Goal: Task Accomplishment & Management: Complete application form

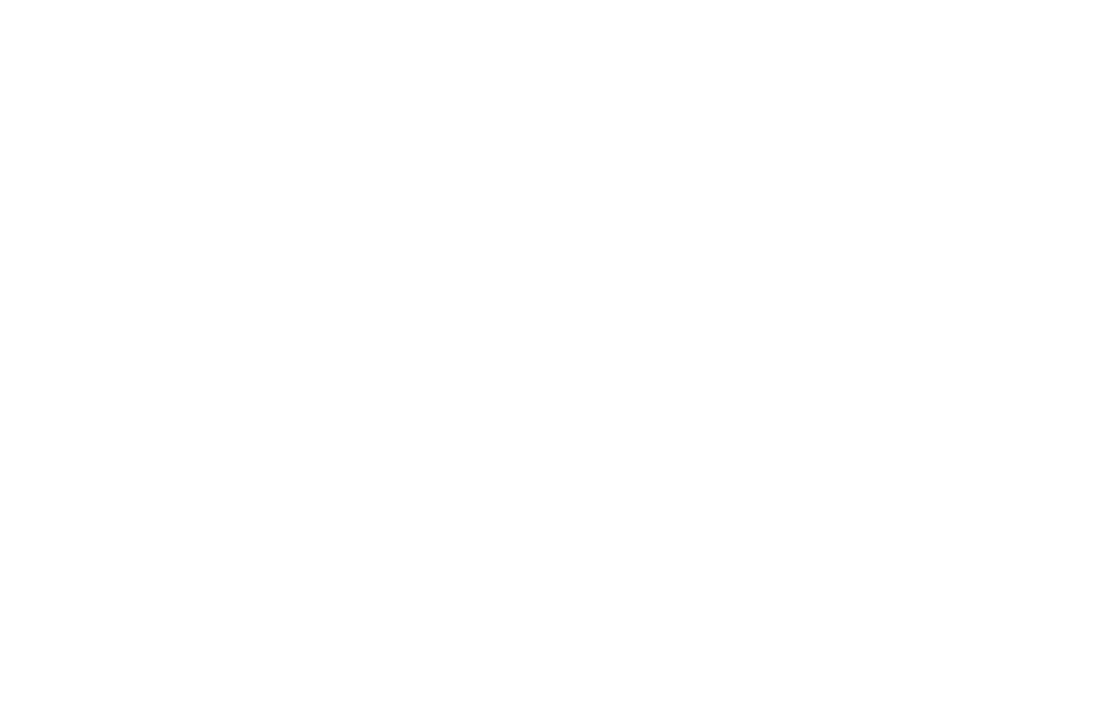
click at [546, 479] on body at bounding box center [557, 352] width 1114 height 704
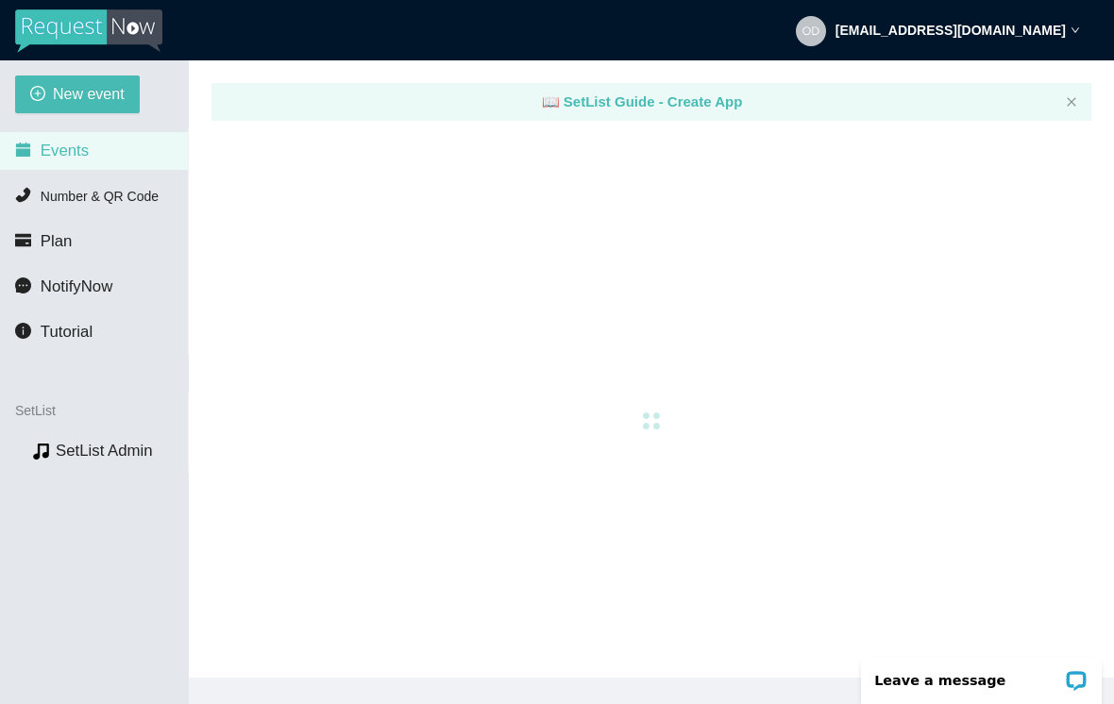
click at [94, 99] on span "New event" at bounding box center [89, 94] width 72 height 24
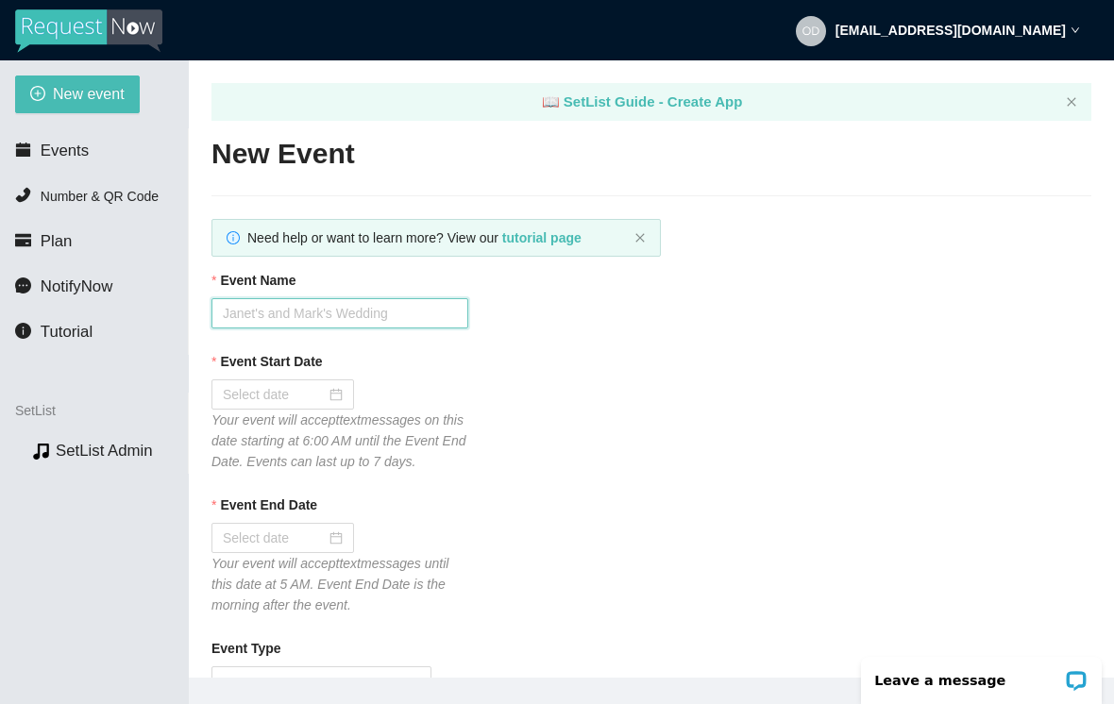
click at [342, 315] on input "Event Name" at bounding box center [339, 313] width 257 height 30
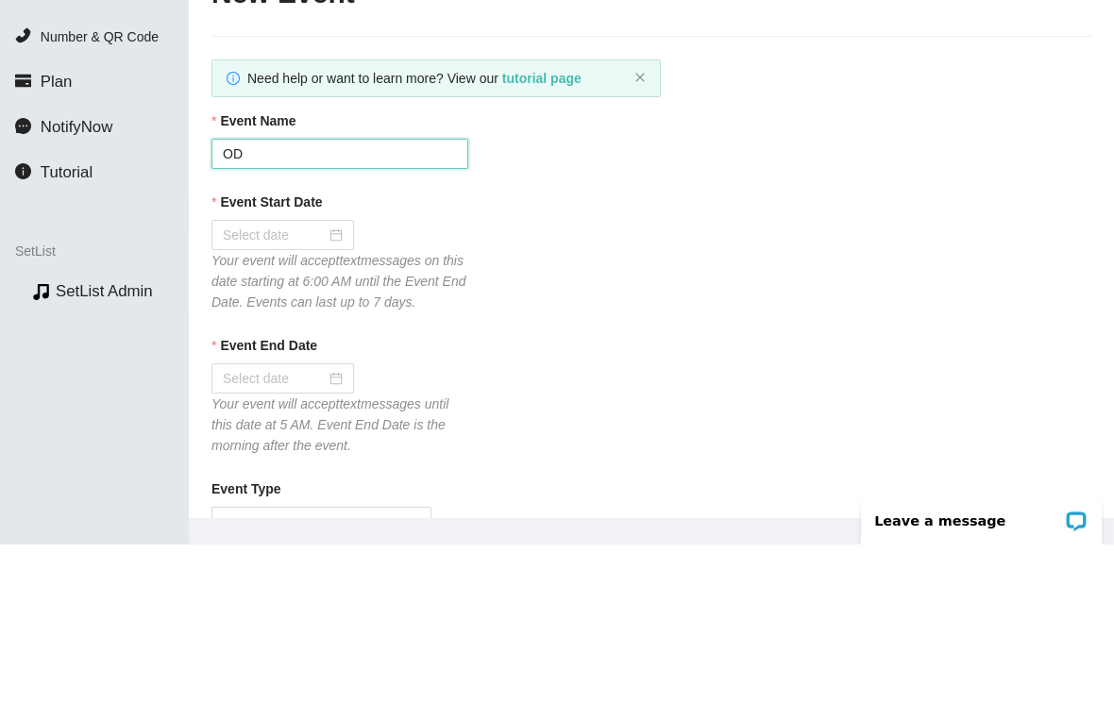
type input "ODB"
type textarea "Thanks for the request! I'll do my best to get to it. Tips appreciated: songtip…"
type textarea "Thank you so much for coming out last night. I hope to see you again down the r…"
type textarea "Thanks for the request! I'll do my best to get to it. Tips appreciated: songtip…"
type textarea "Thank you so much for coming out last night. I hope to see you again down the r…"
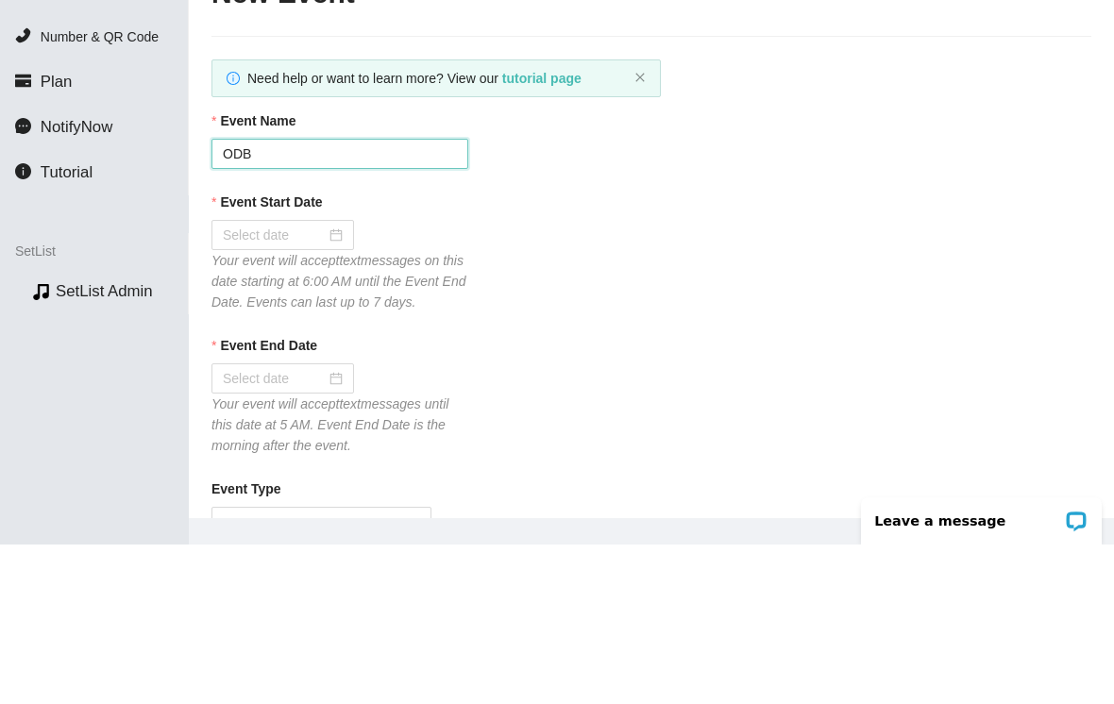
type input "ODB P"
type textarea "Thanks for the request! I'll do my best to get to it. Tips appreciated: songtip…"
type textarea "Thank you so much for coming out last night. I hope to see you again down the r…"
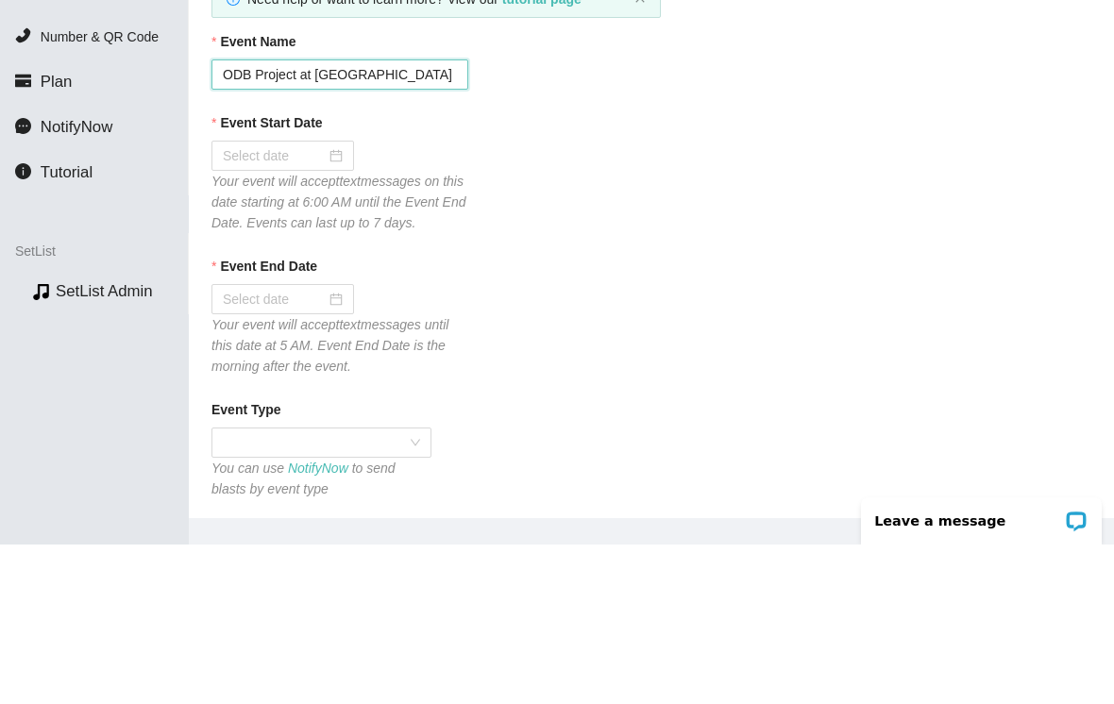
scroll to position [81, 0]
type input "ODB Project at Brickhouse"
click at [333, 298] on div at bounding box center [282, 313] width 143 height 30
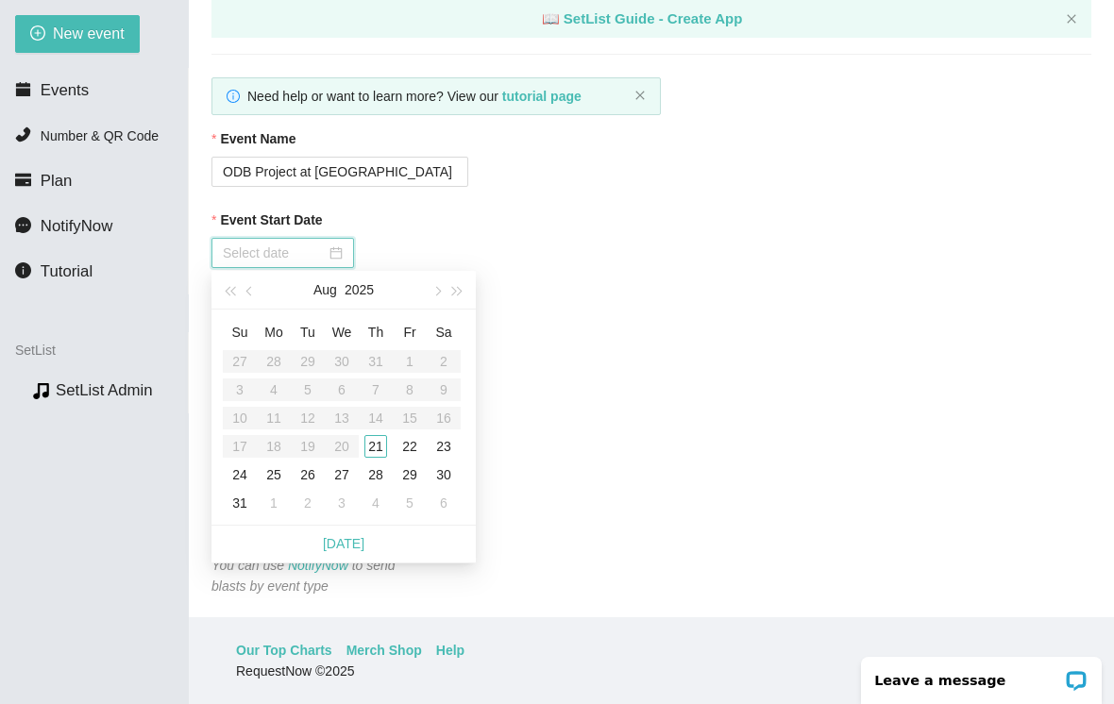
type input "08/21/2025"
click at [381, 435] on div "21" at bounding box center [375, 446] width 23 height 23
type input "08/22/2025"
type textarea "Thanks for the request! I'll do my best to get to it. Tips appreciated: songtip…"
type textarea "Thank you so much for coming out last night. I hope to see you again down the r…"
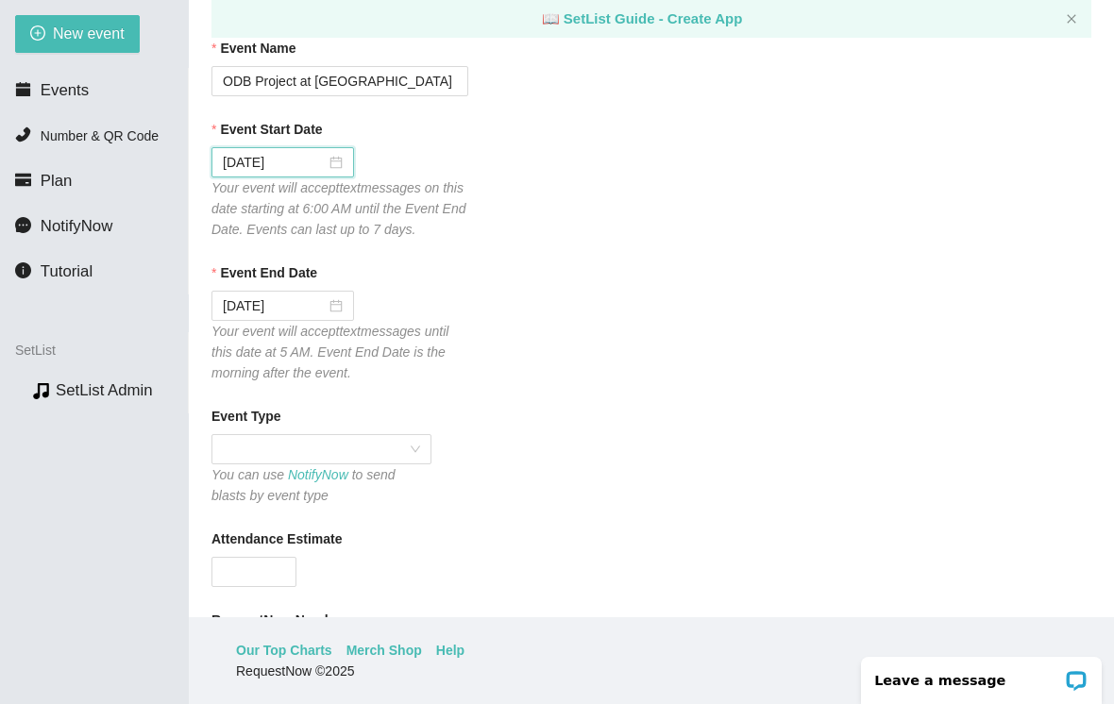
scroll to position [199, 0]
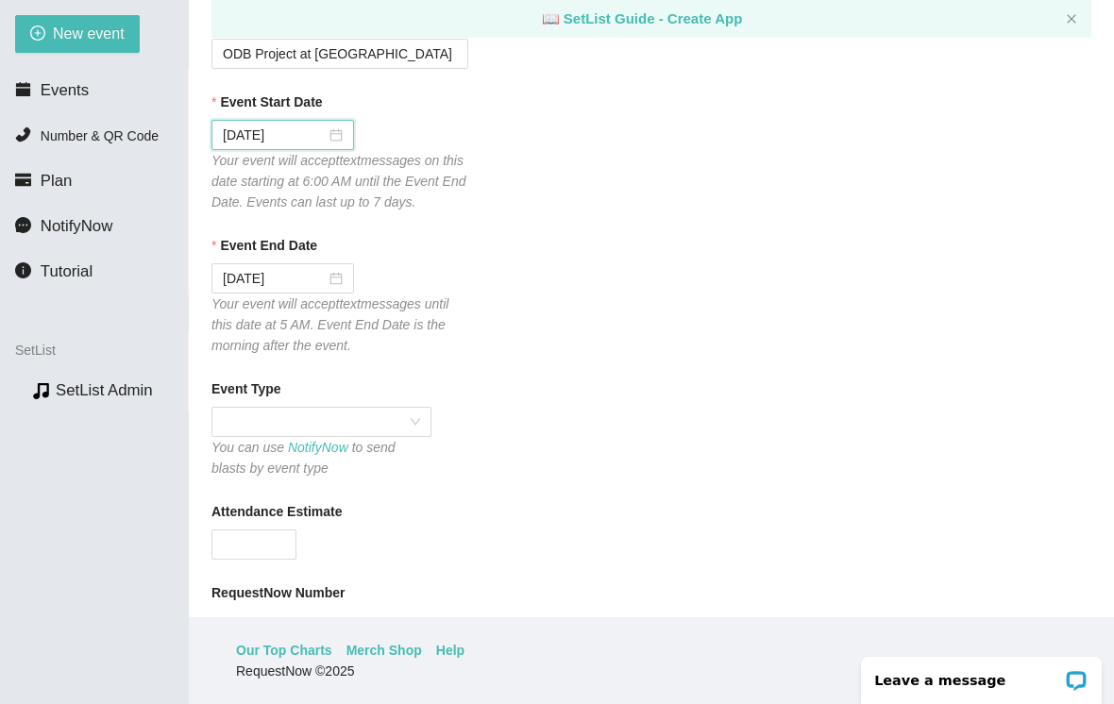
type textarea "Thanks for the request! I'll do my best to get to it. Tips appreciated: songtip…"
type textarea "Thank you so much for coming out last night. I hope to see you again down the r…"
click at [331, 273] on div at bounding box center [283, 278] width 120 height 21
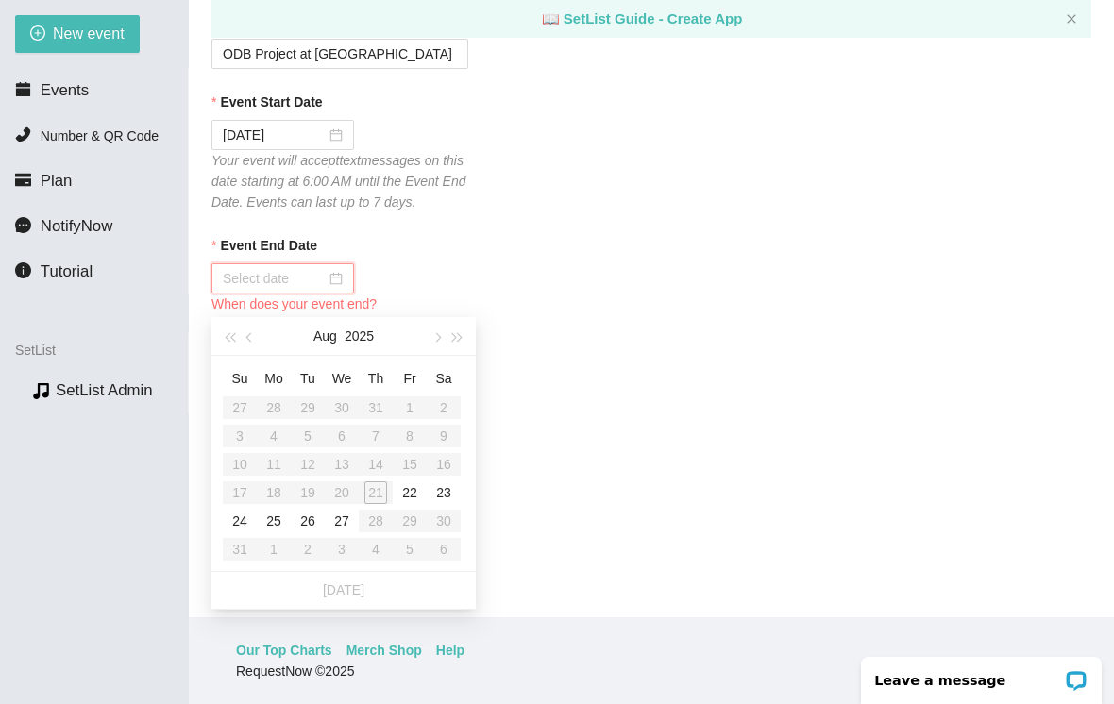
type input "08/22/2025"
click at [409, 481] on div "22" at bounding box center [409, 492] width 23 height 23
type textarea "Thanks for the request! I'll do my best to get to it. Tips appreciated: songtip…"
type textarea "Thank you so much for coming out last night. I hope to see you again down the r…"
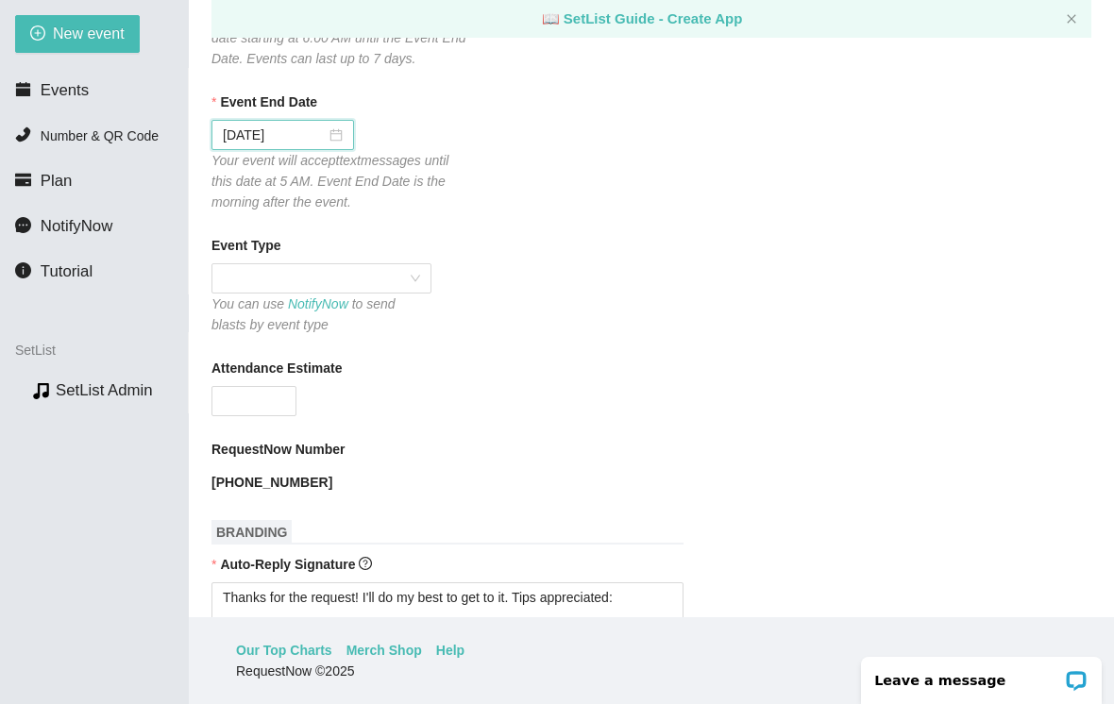
scroll to position [357, 0]
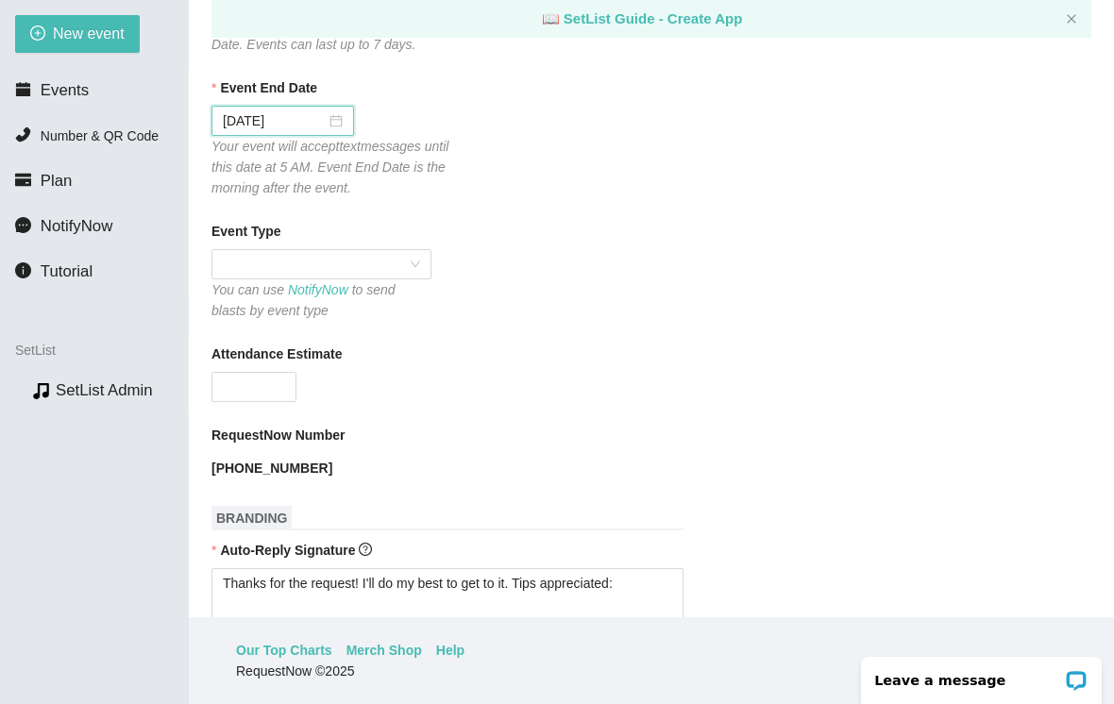
click at [303, 250] on span at bounding box center [321, 264] width 197 height 28
type textarea "Thanks for the request! I'll do my best to get to it. Tips appreciated: songtip…"
type textarea "Thank you so much for coming out last night. I hope to see you again down the r…"
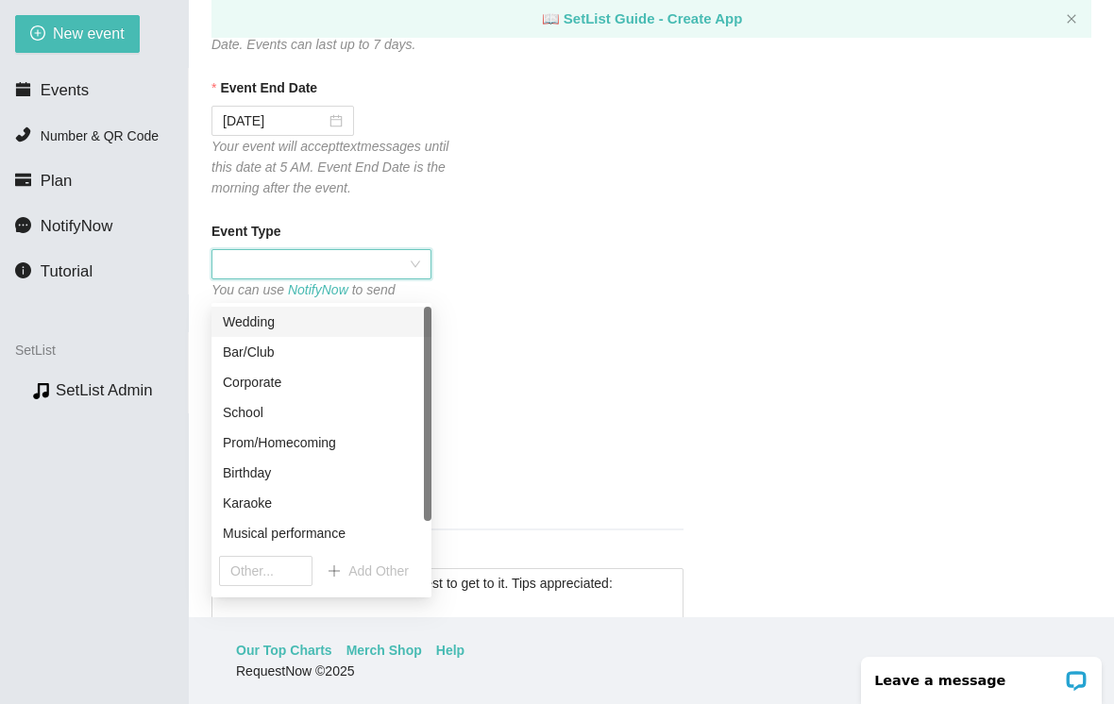
click at [315, 523] on div "Musical performance" at bounding box center [321, 533] width 197 height 21
type textarea "Thanks for the request! I'll do my best to get to it. Tips appreciated: songtip…"
type textarea "Thank you so much for coming out last night. I hope to see you again down the r…"
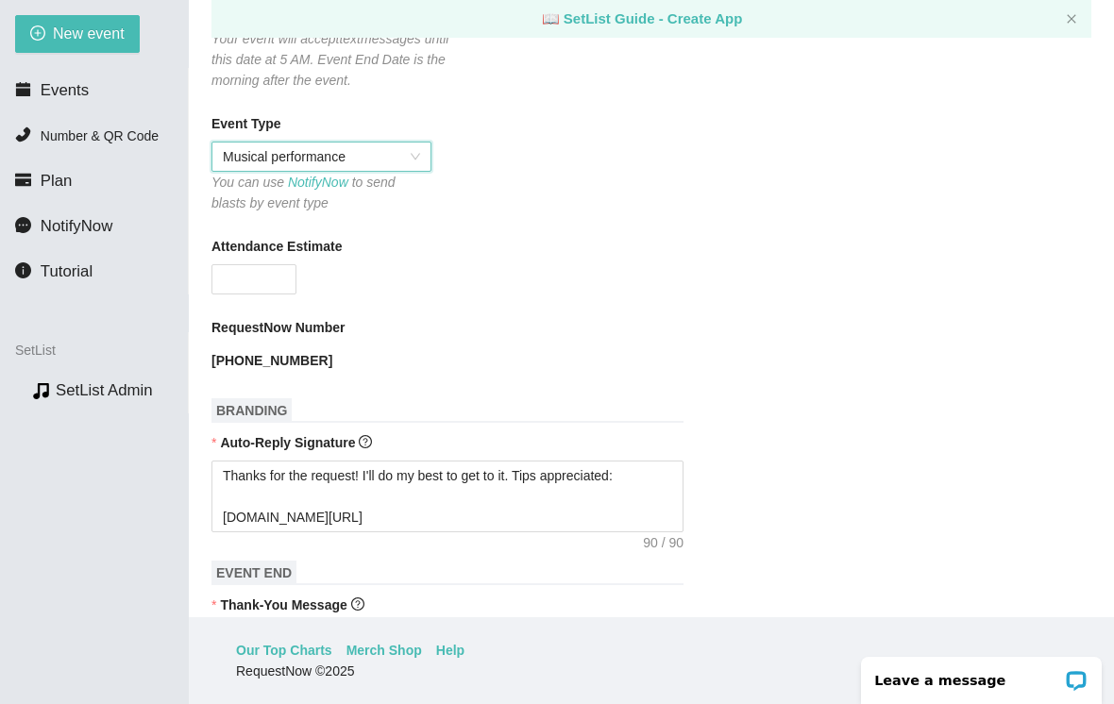
scroll to position [476, 0]
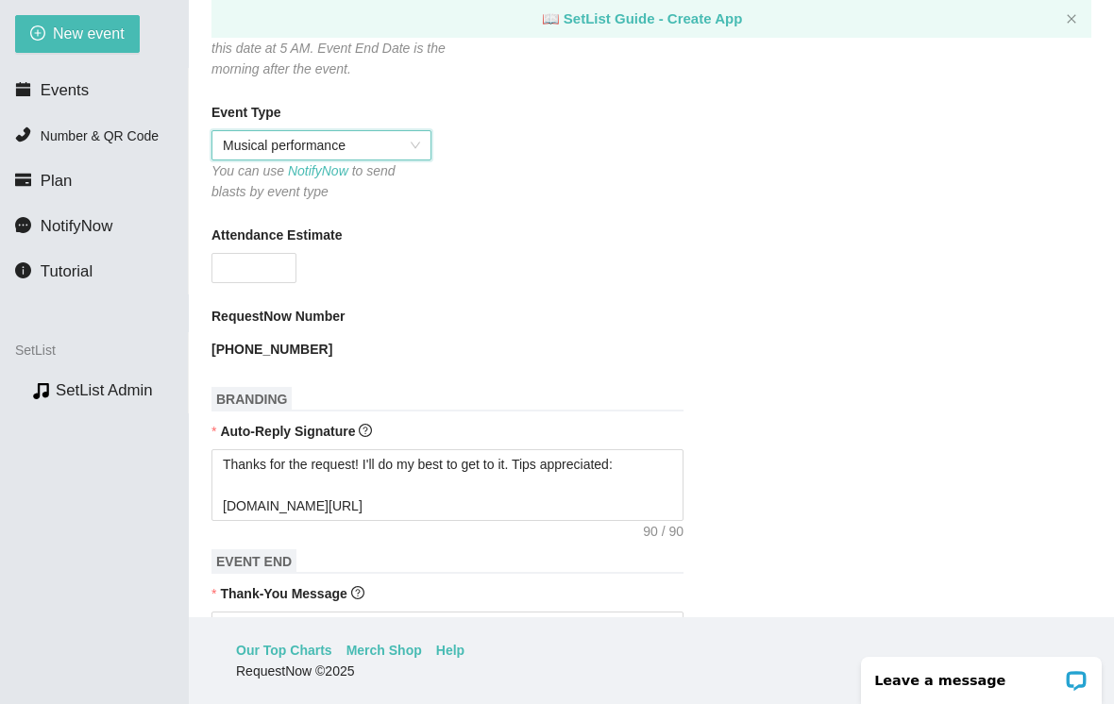
click at [261, 258] on input "Attendance Estimate" at bounding box center [253, 268] width 83 height 28
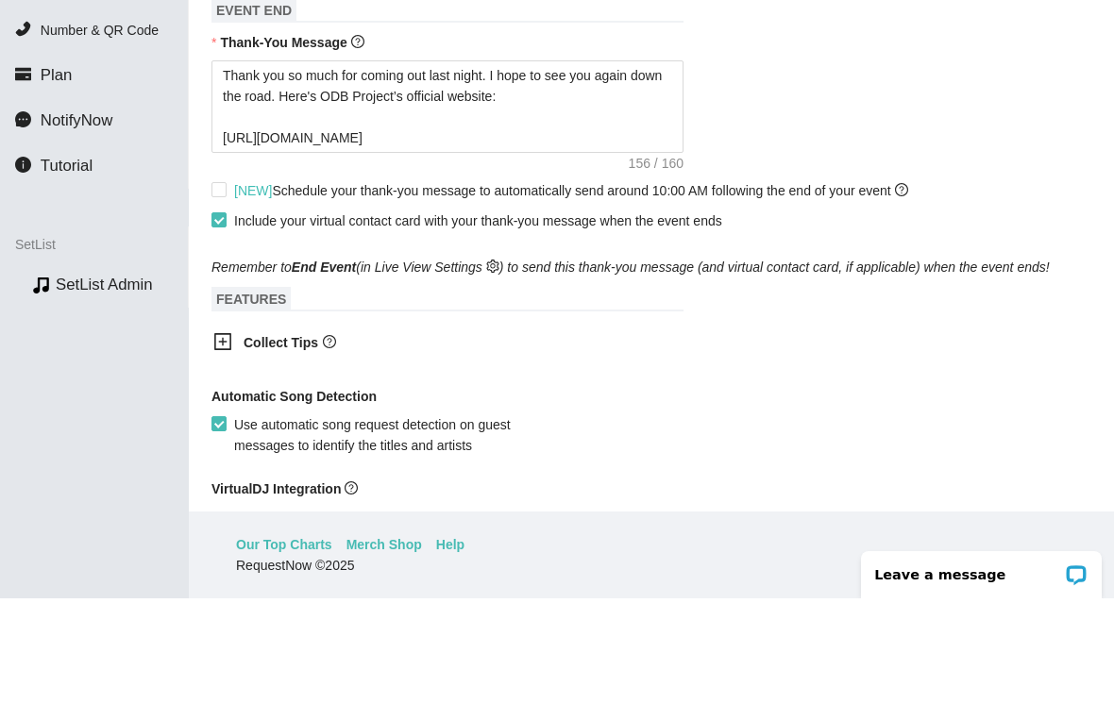
scroll to position [942, 0]
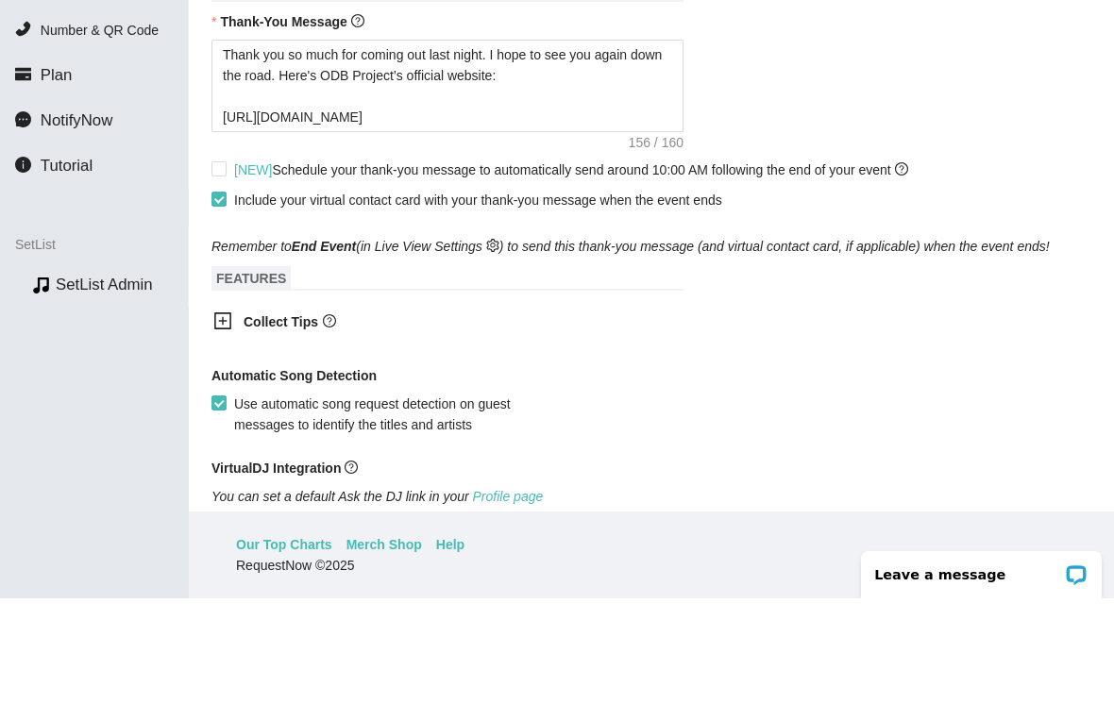
type input "50"
click at [229, 265] on span "[NEW] Schedule your thank-you message to automatically send around 10:00 AM fol…" at bounding box center [571, 275] width 689 height 21
click at [225, 267] on input "[NEW] Schedule your thank-you message to automatically send around 10:00 AM fol…" at bounding box center [217, 273] width 13 height 13
checkbox input "true"
type textarea "Thanks for the request! I'll do my best to get to it. Tips appreciated: songtip…"
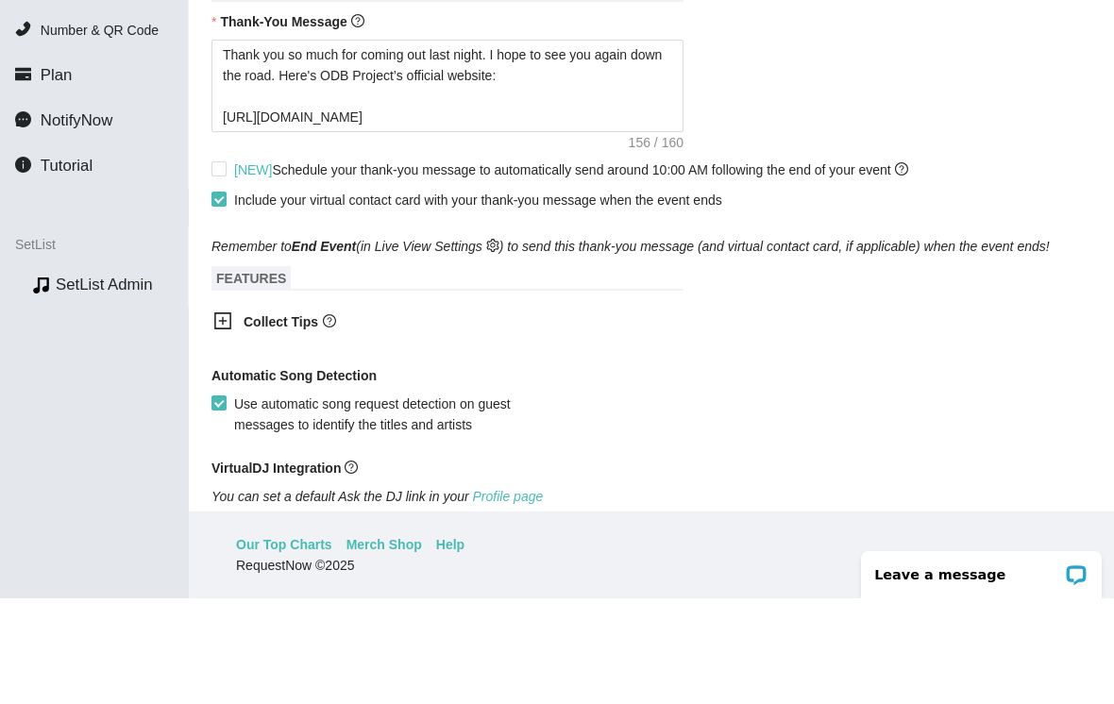
type textarea "Thank you so much for coming out last night. I hope to see you again down the r…"
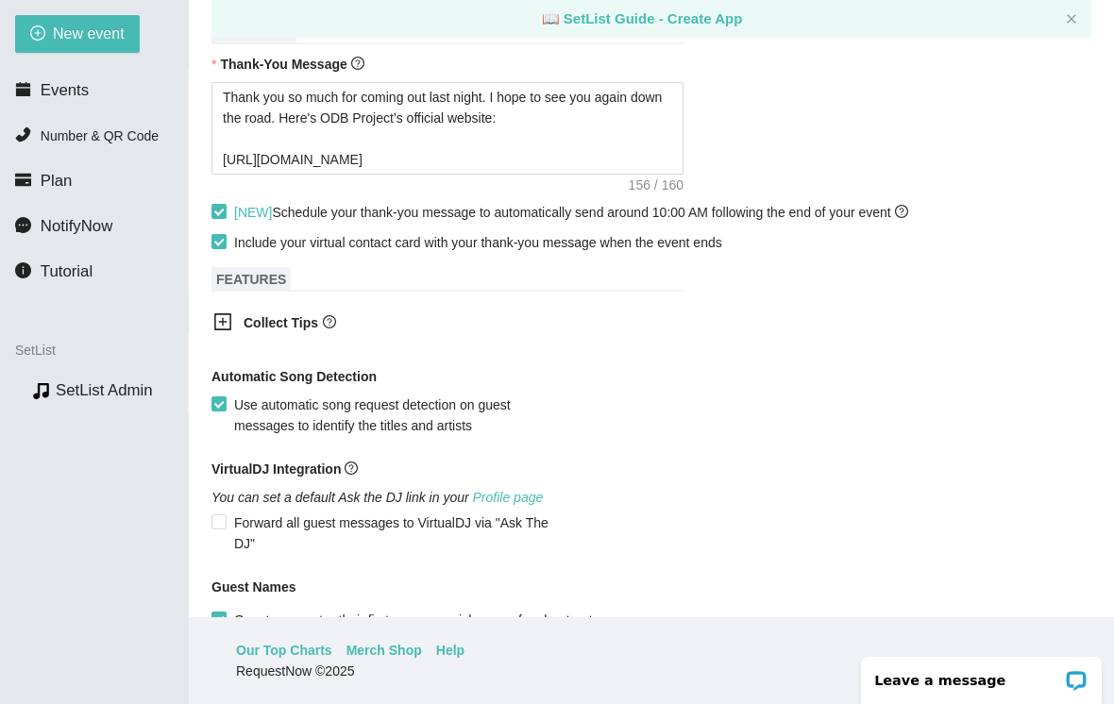
scroll to position [1006, 0]
click at [309, 314] on b "Collect Tips" at bounding box center [281, 321] width 75 height 15
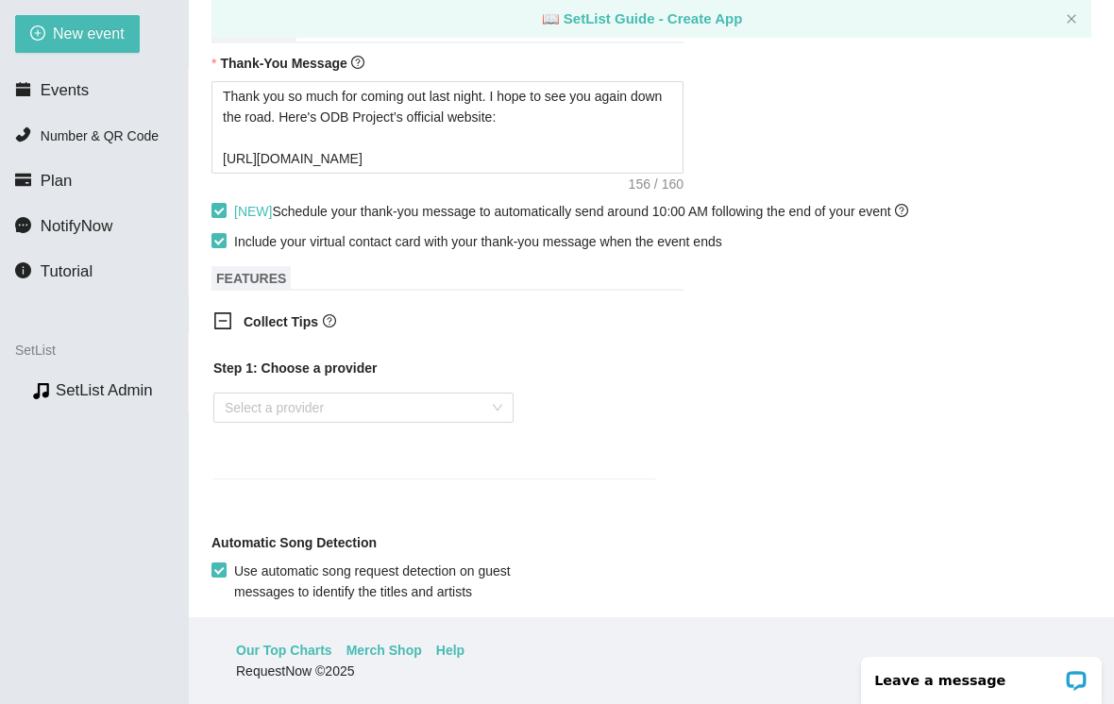
click at [294, 394] on input "search" at bounding box center [357, 408] width 264 height 28
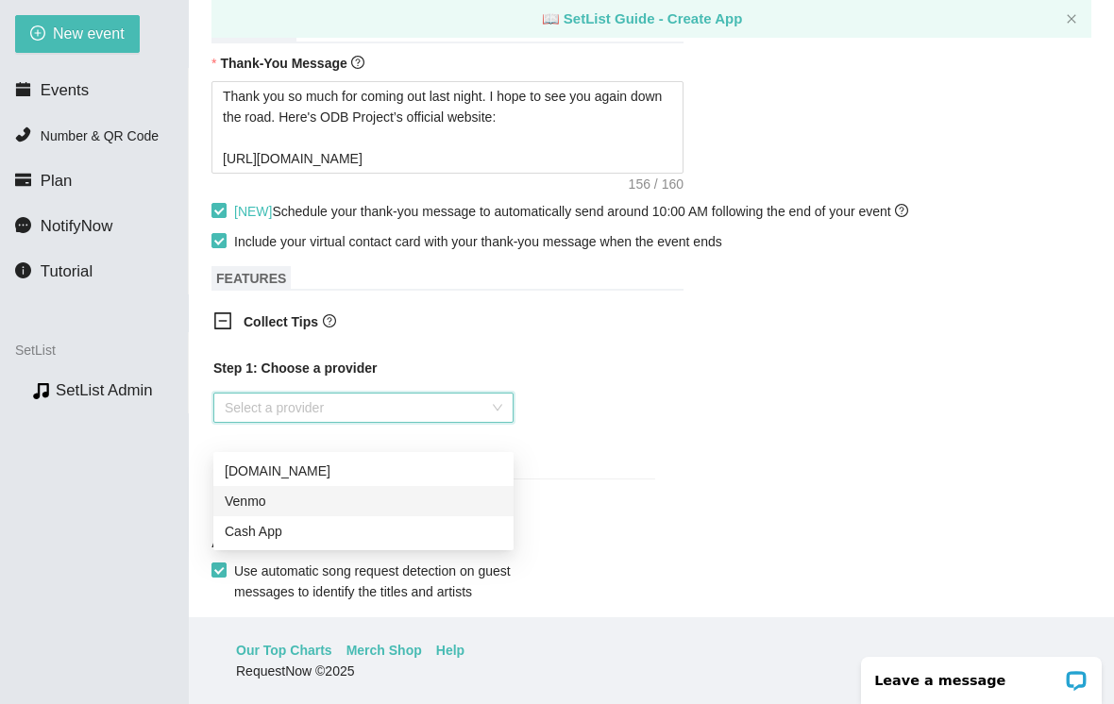
click at [270, 491] on div "Venmo" at bounding box center [364, 501] width 278 height 21
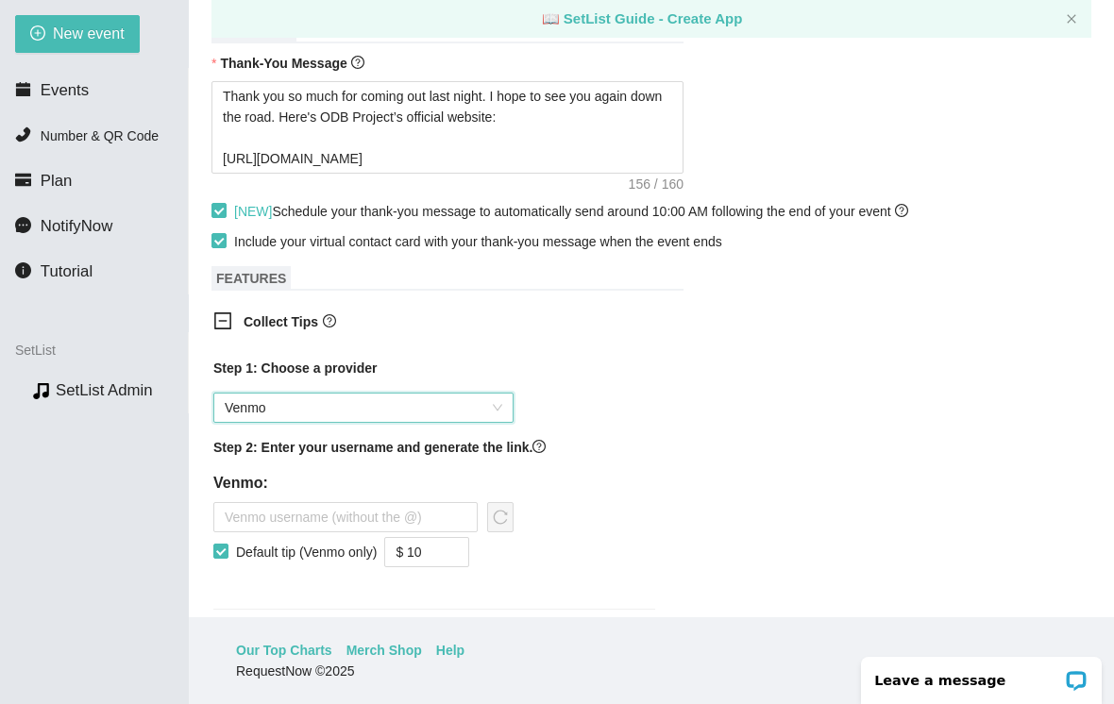
scroll to position [1092, 0]
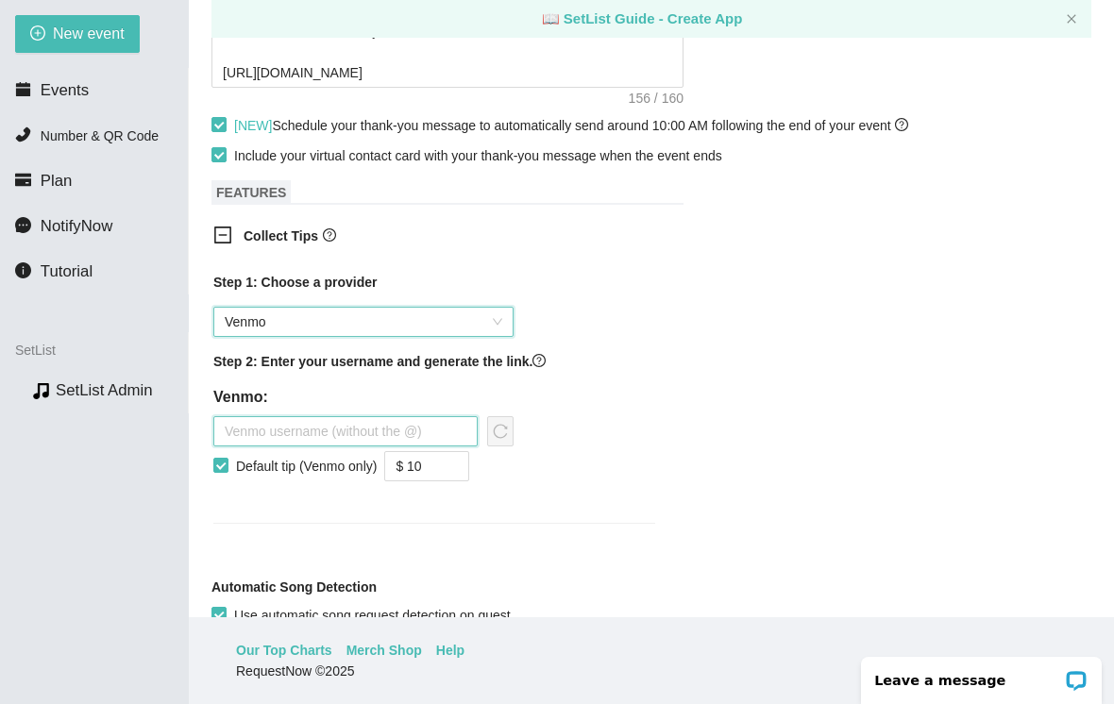
click at [341, 425] on input "text" at bounding box center [345, 431] width 264 height 30
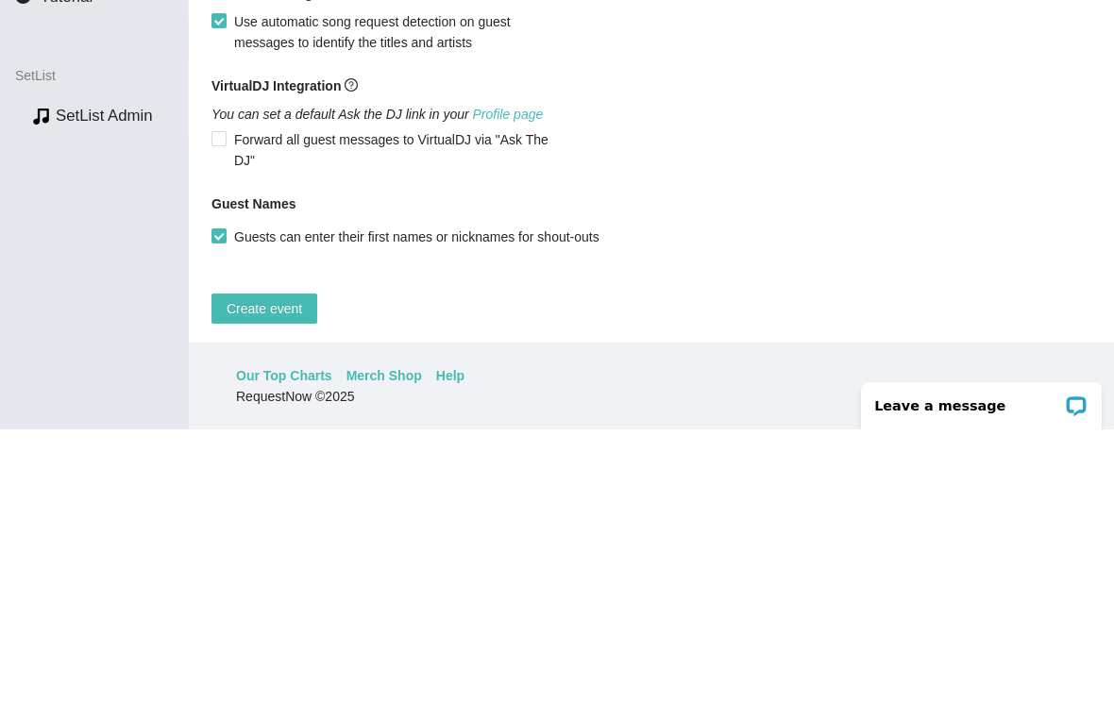
scroll to position [1411, 0]
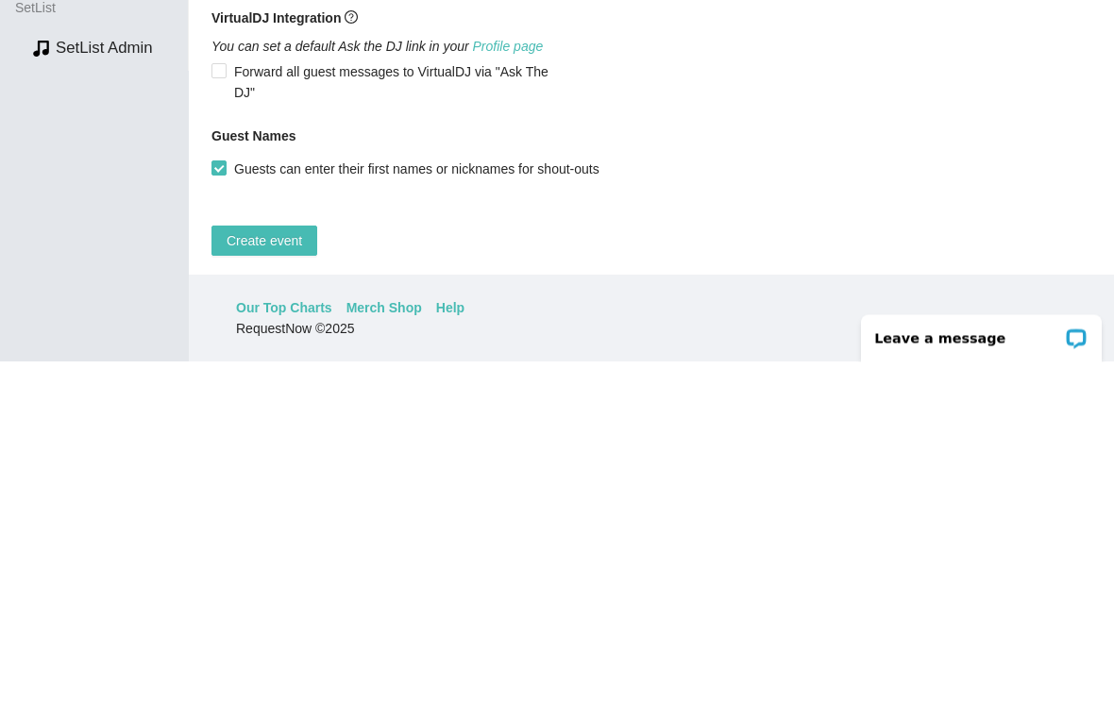
type input "Michael-Dion-4"
click at [281, 573] on span "Create event" at bounding box center [265, 583] width 76 height 21
type textarea "Thanks for the request! I'll do my best to get to it. Tips appreciated: songtip…"
type textarea "Thank you so much for coming out last night. I hope to see you again down the r…"
type textarea "Thanks for the request! I'll do my best to get to it. Tips appreciated: songtip…"
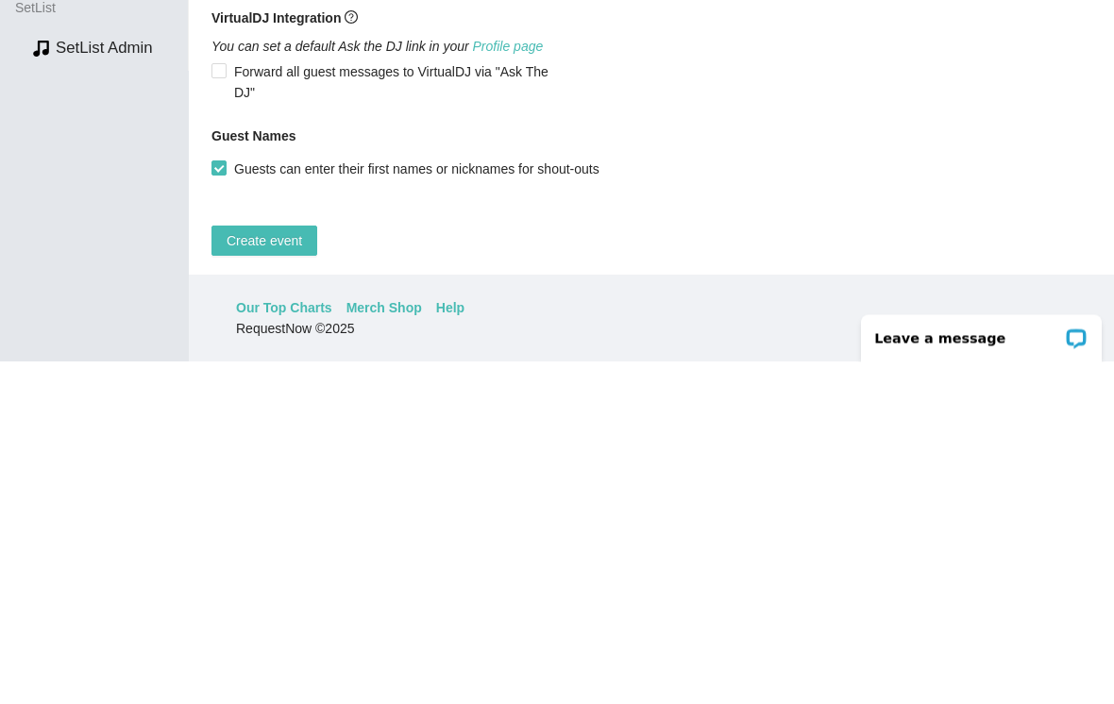
type textarea "Thank you so much for coming out last night. I hope to see you again down the r…"
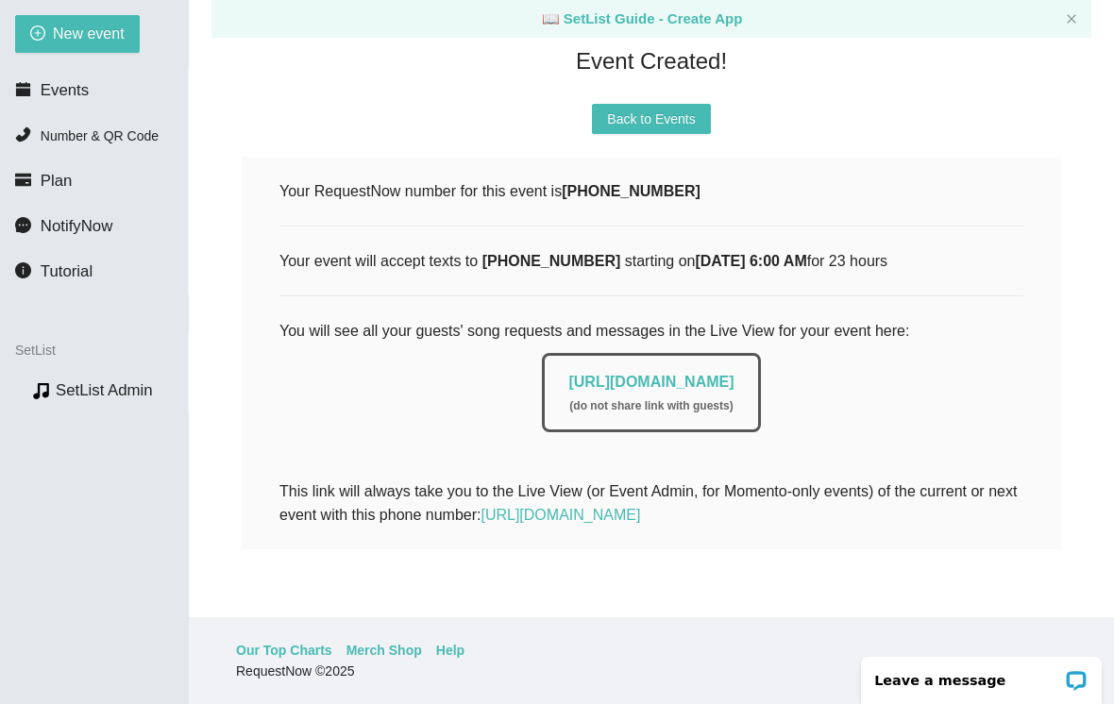
scroll to position [138, 0]
